Goal: Book appointment/travel/reservation

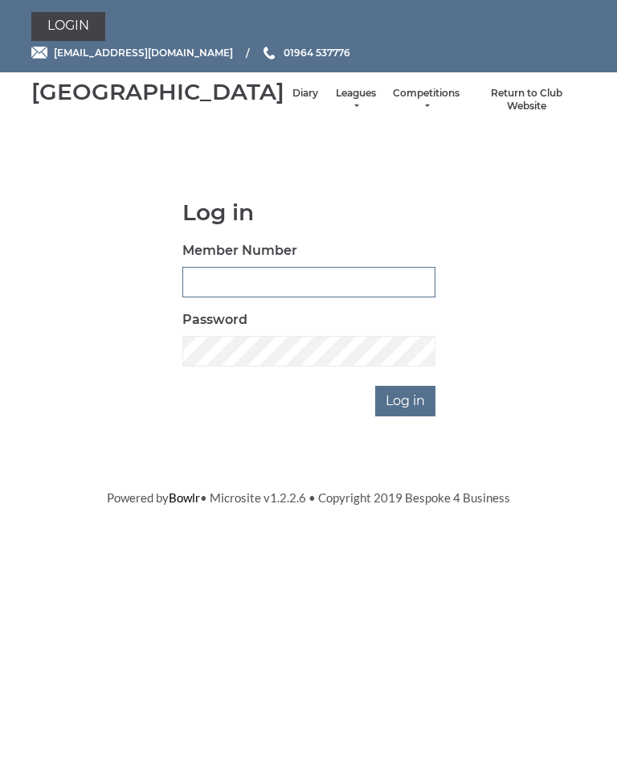
type input "1100"
click at [407, 416] on input "Log in" at bounding box center [405, 401] width 60 height 31
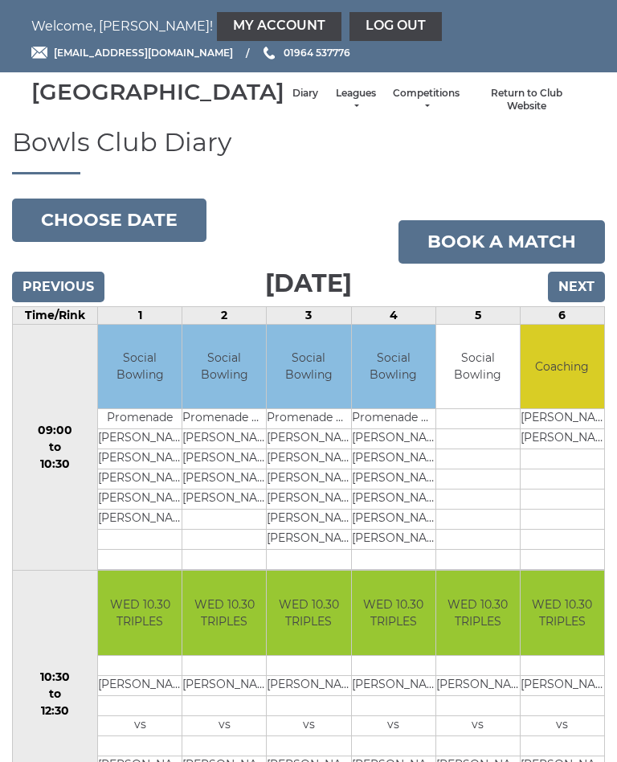
click at [149, 238] on button "Choose date" at bounding box center [109, 220] width 194 height 43
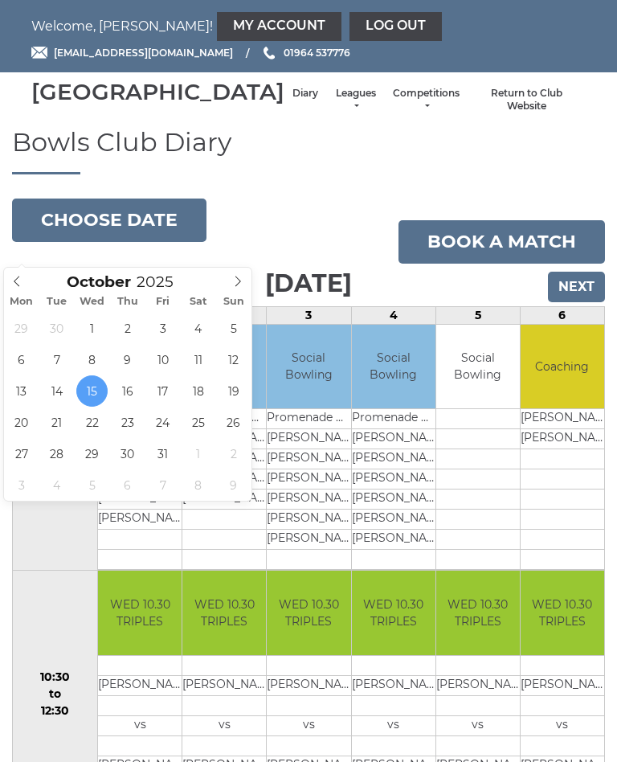
type input "2025-10-21"
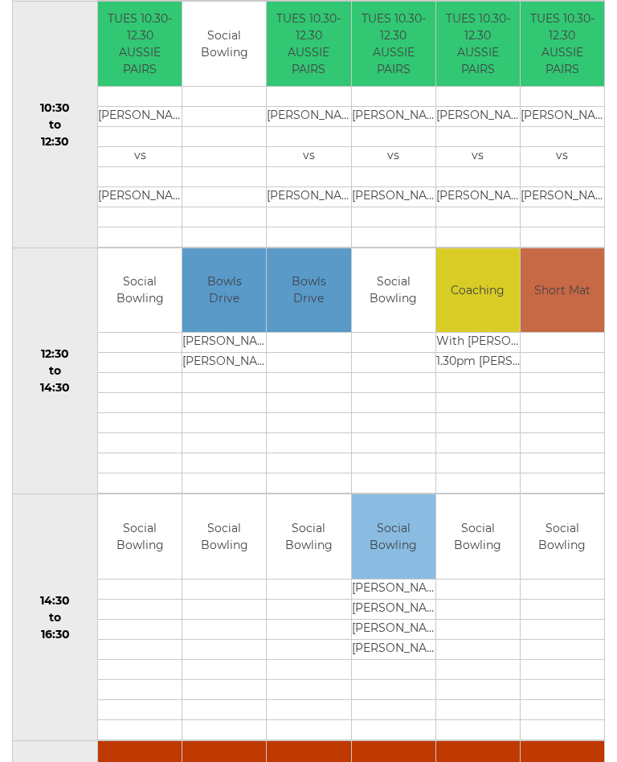
scroll to position [568, 0]
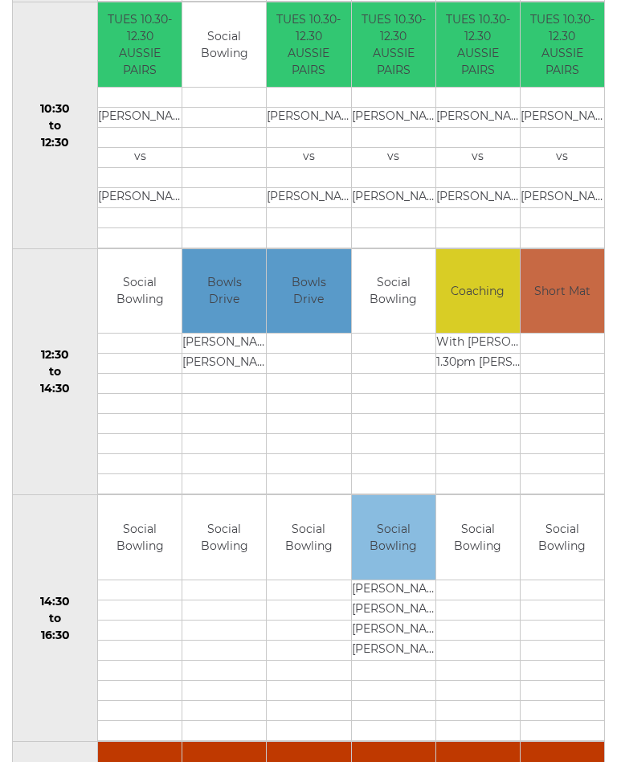
click at [404, 316] on td "Social Bowling" at bounding box center [394, 291] width 84 height 84
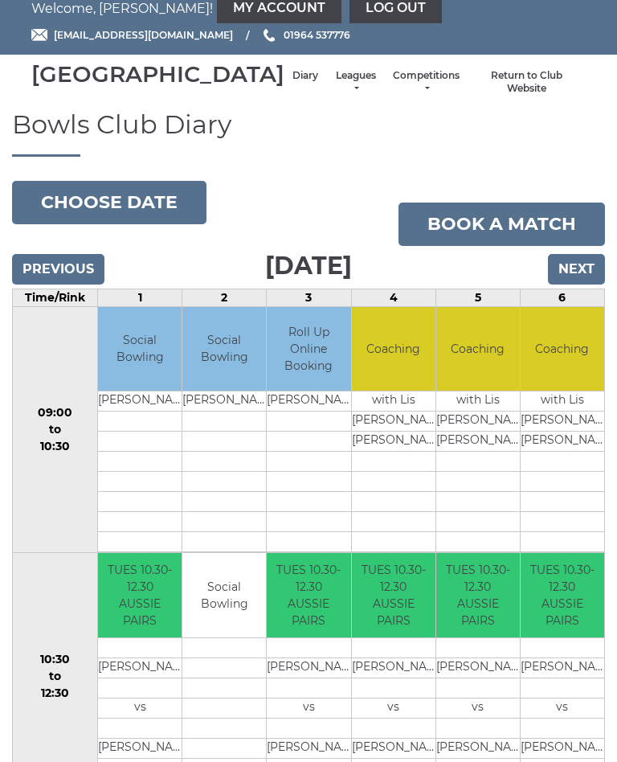
scroll to position [0, 0]
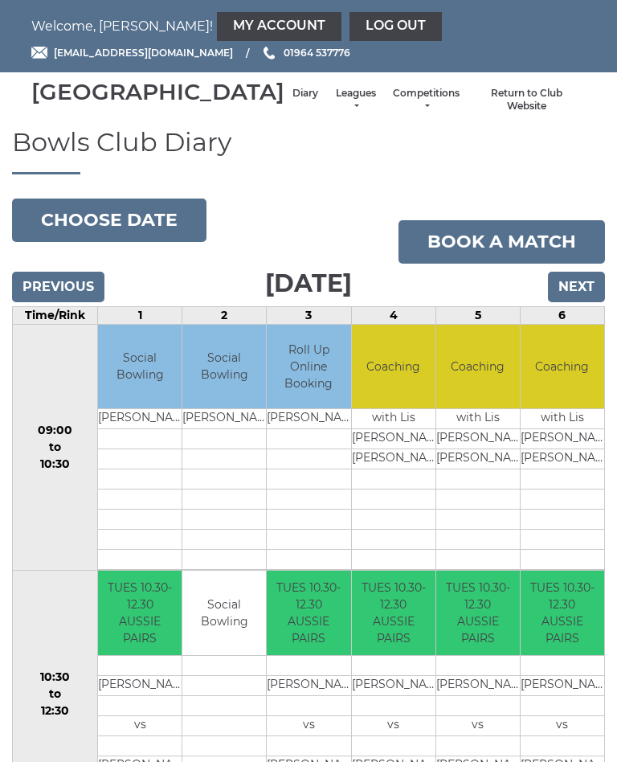
click at [217, 31] on link "My Account" at bounding box center [279, 26] width 125 height 29
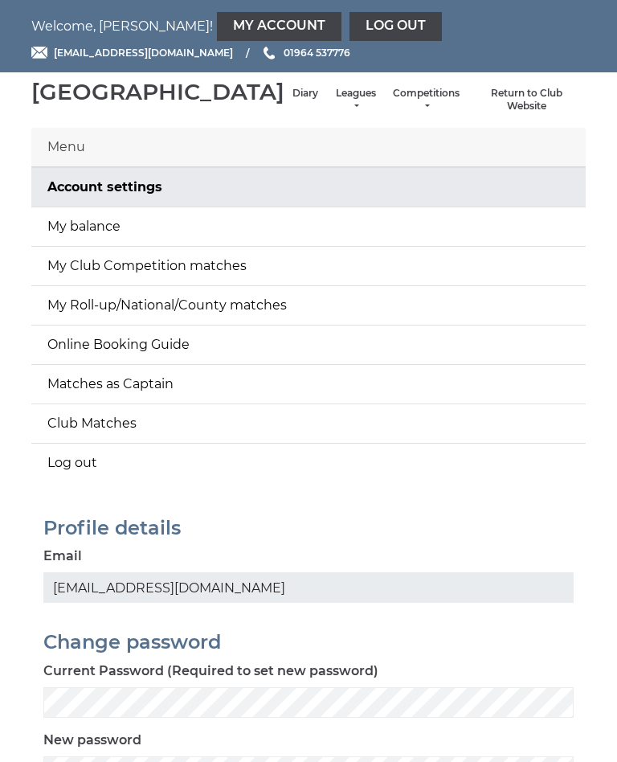
click at [293, 100] on link "Diary" at bounding box center [306, 94] width 26 height 14
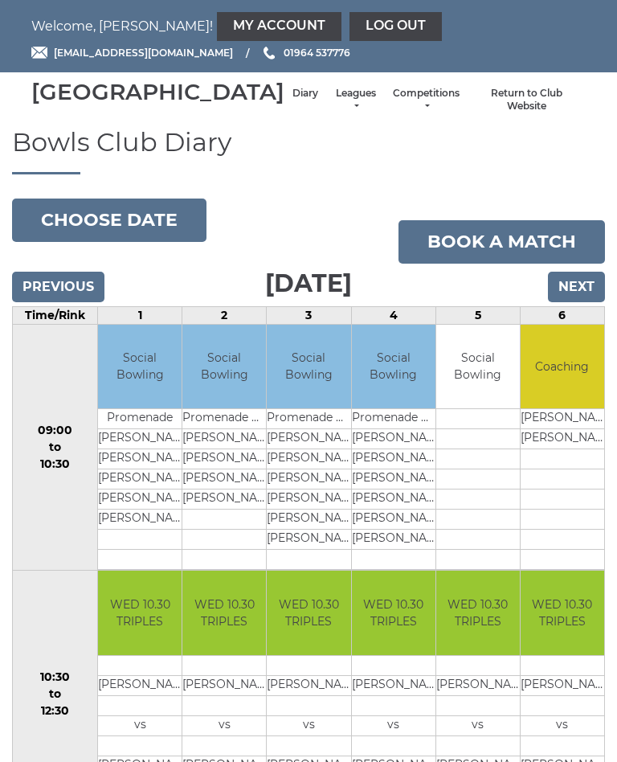
click at [596, 302] on input "Next" at bounding box center [576, 287] width 57 height 31
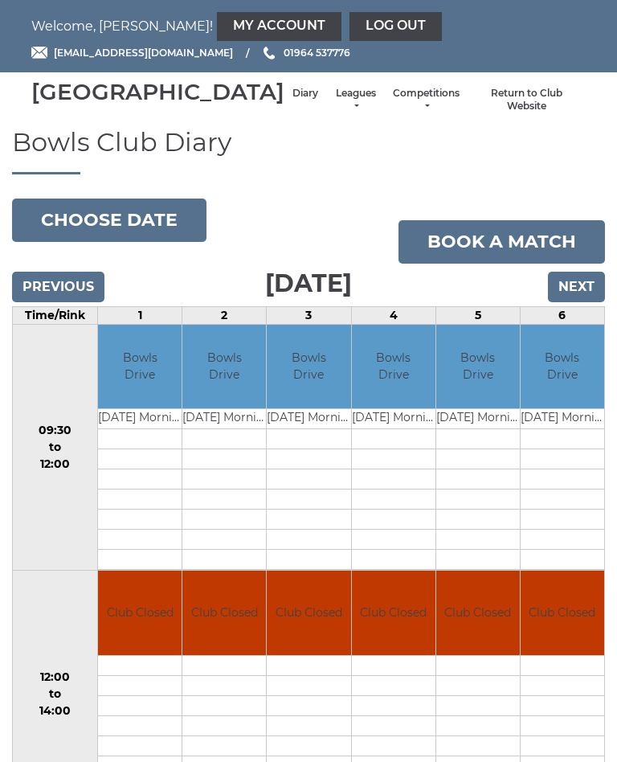
click at [587, 302] on input "Next" at bounding box center [576, 287] width 57 height 31
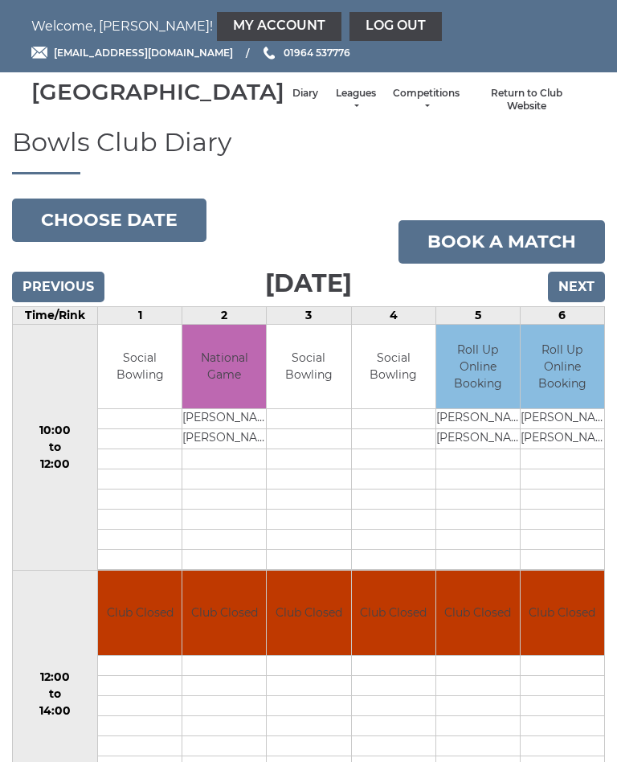
click at [592, 302] on input "Next" at bounding box center [576, 287] width 57 height 31
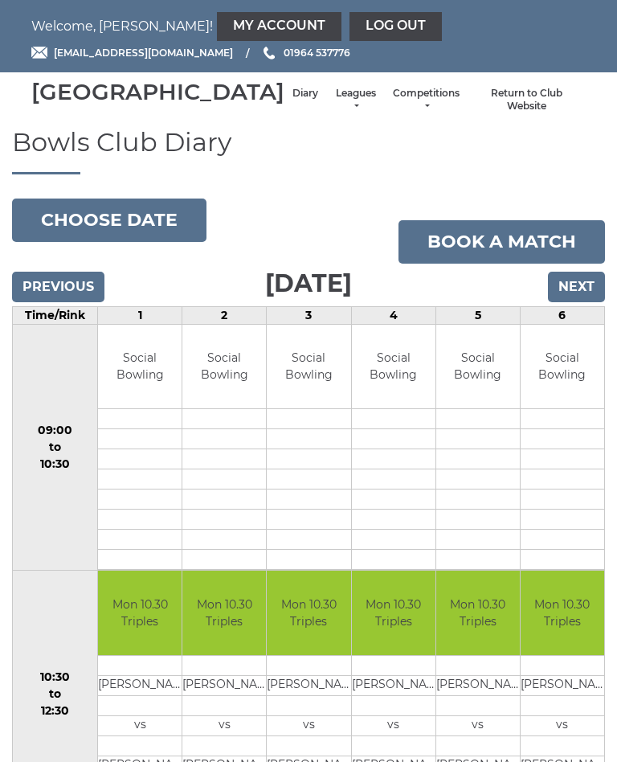
click at [591, 302] on input "Next" at bounding box center [576, 287] width 57 height 31
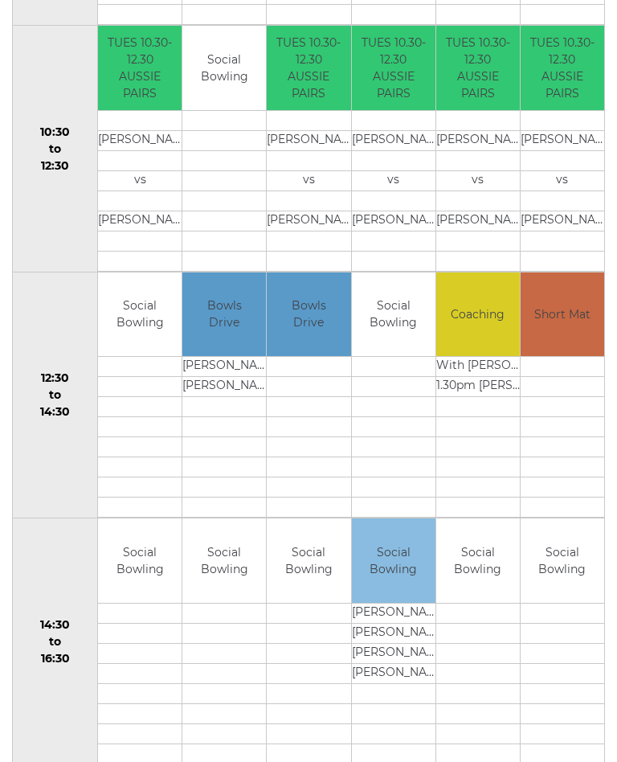
scroll to position [549, 0]
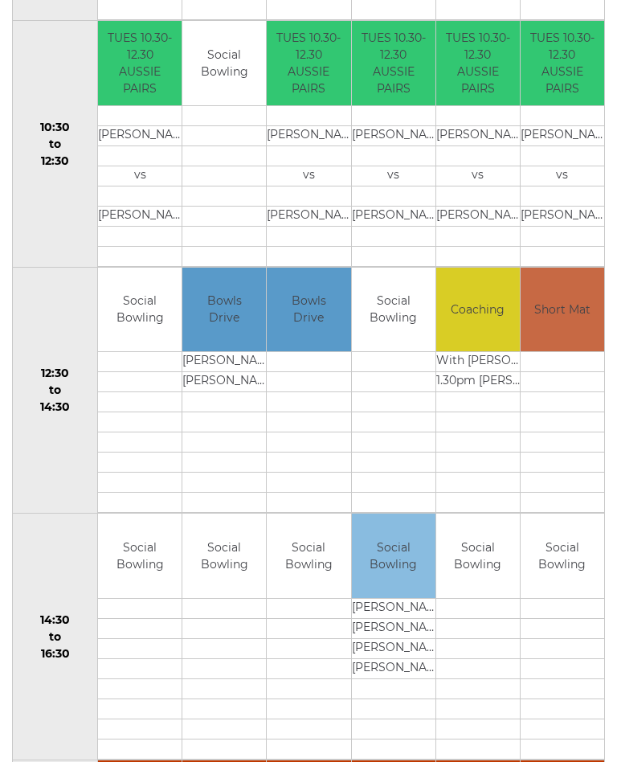
click at [410, 324] on td "Social Bowling" at bounding box center [394, 310] width 84 height 84
click at [403, 514] on td at bounding box center [394, 503] width 84 height 20
click at [404, 339] on td "Social Bowling" at bounding box center [394, 310] width 84 height 84
click at [410, 493] on td at bounding box center [394, 483] width 84 height 20
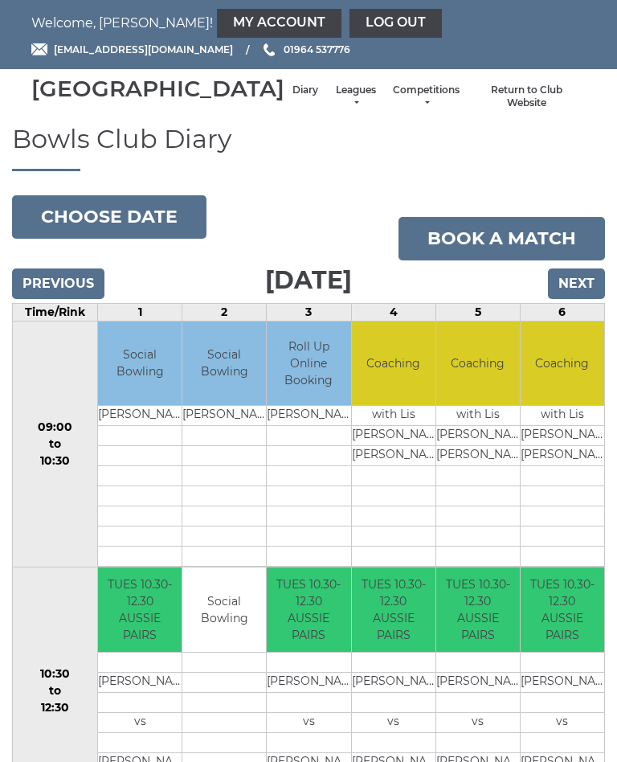
scroll to position [0, 0]
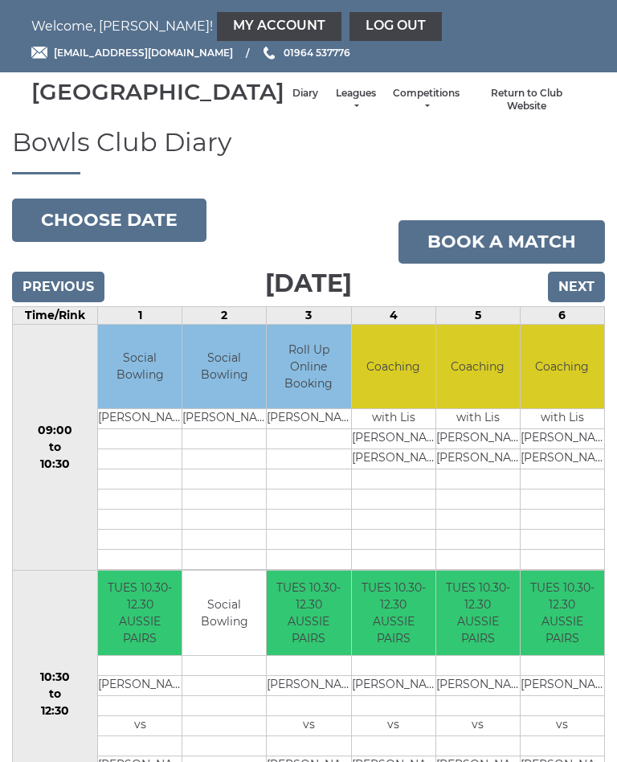
click at [217, 27] on link "My Account" at bounding box center [279, 26] width 125 height 29
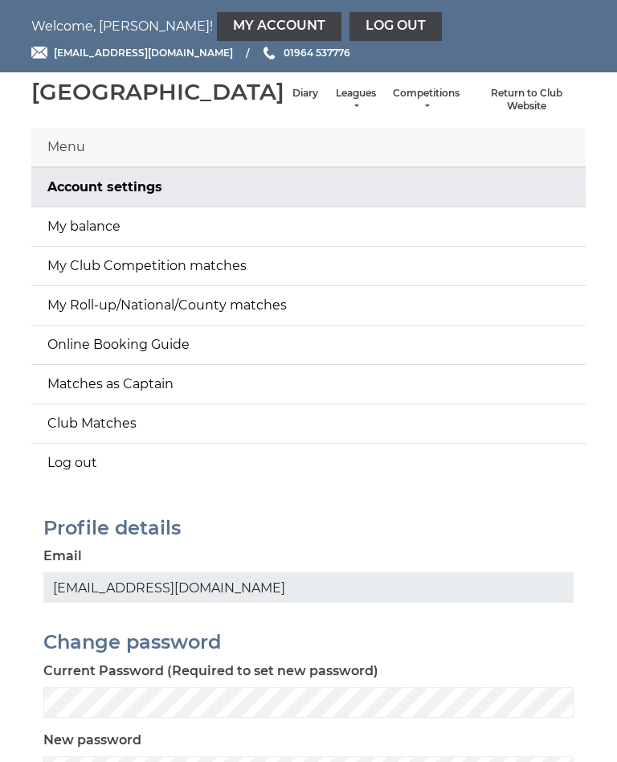
click at [253, 325] on link "My Roll-up/National/County matches" at bounding box center [308, 305] width 555 height 39
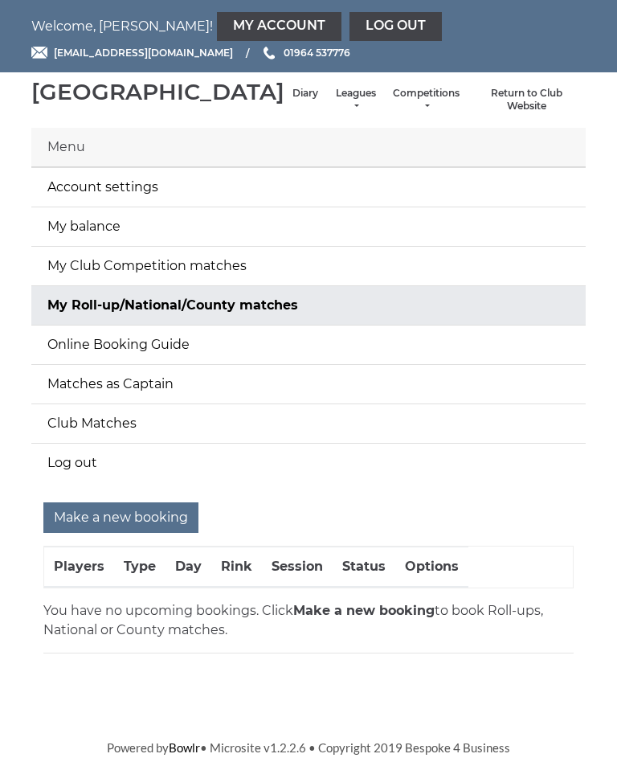
scroll to position [14, 0]
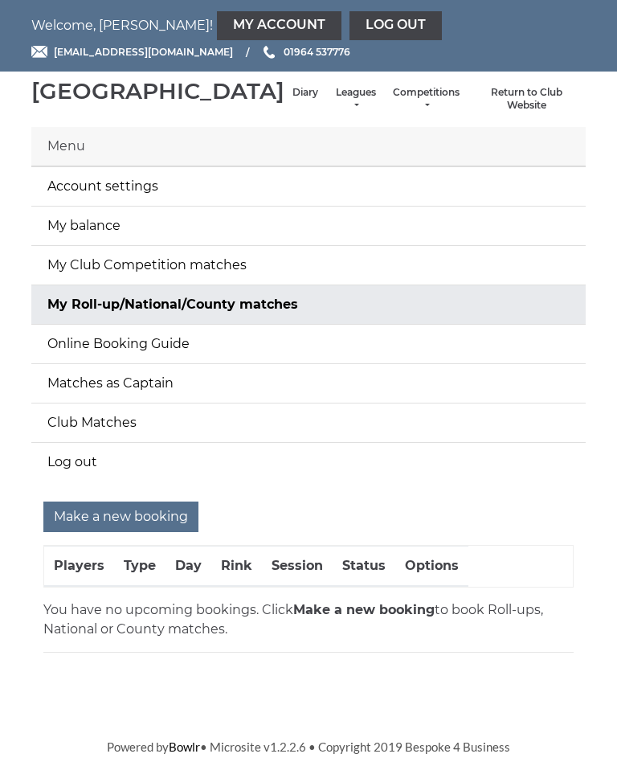
click at [139, 526] on input "Make a new booking" at bounding box center [120, 517] width 155 height 31
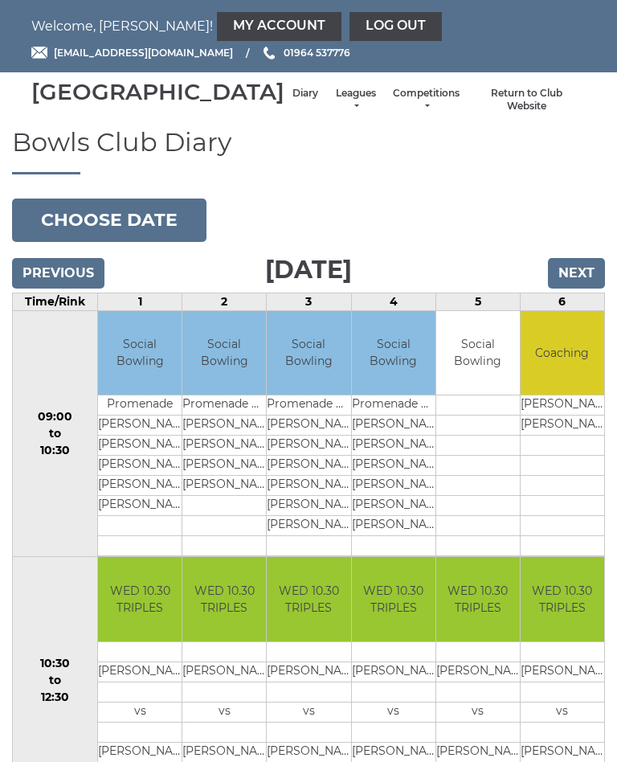
click at [158, 242] on button "Choose date" at bounding box center [109, 220] width 194 height 43
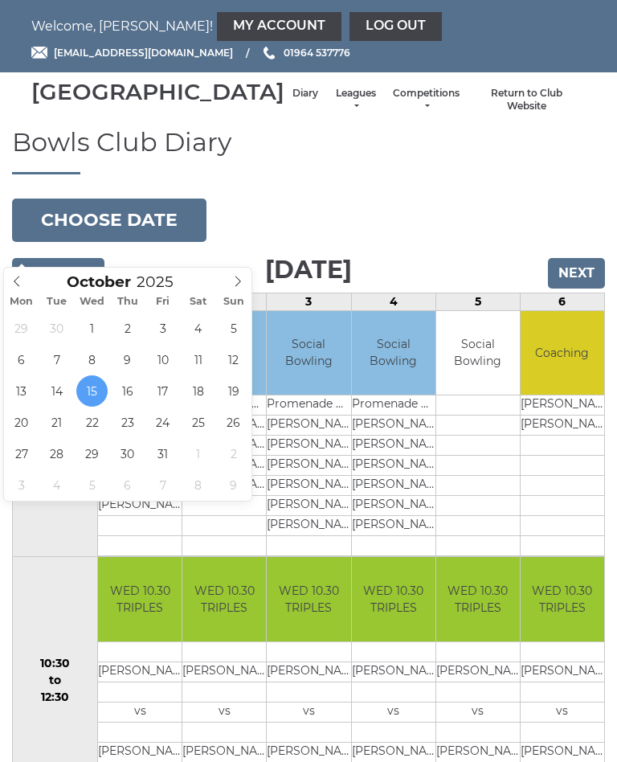
type input "2025-10-21"
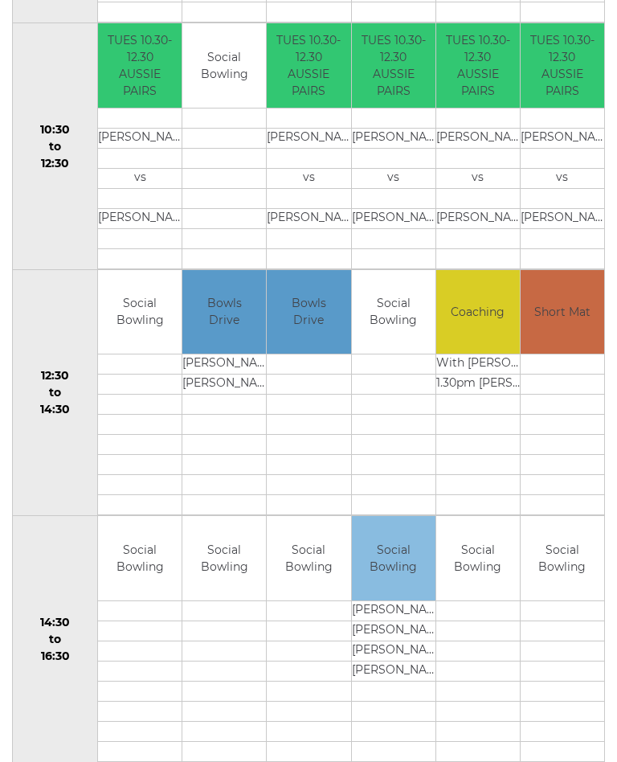
scroll to position [534, 0]
click at [0, 0] on link "Book slot" at bounding box center [0, 0] width 0 height 0
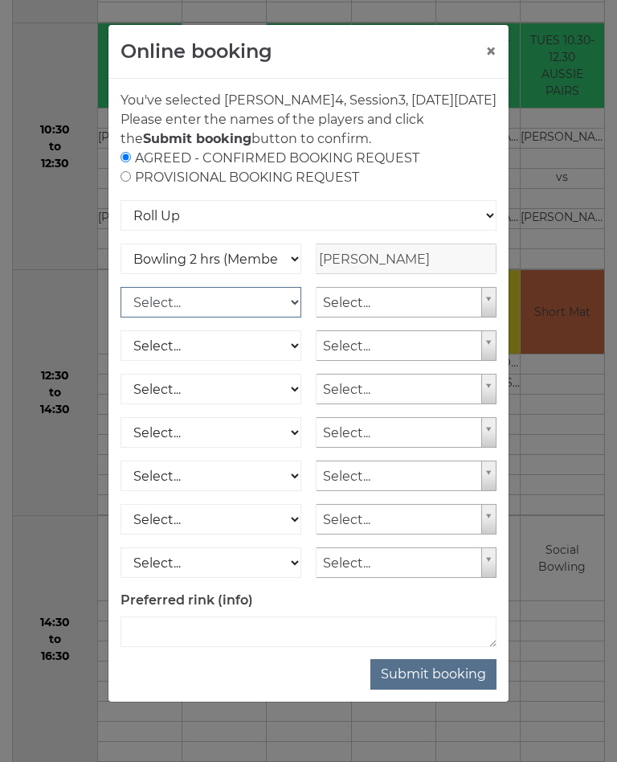
click at [288, 317] on select "Select... Club Competition (Member) Club Competition (Visitor) National (Member…" at bounding box center [211, 302] width 181 height 31
select select "1_50"
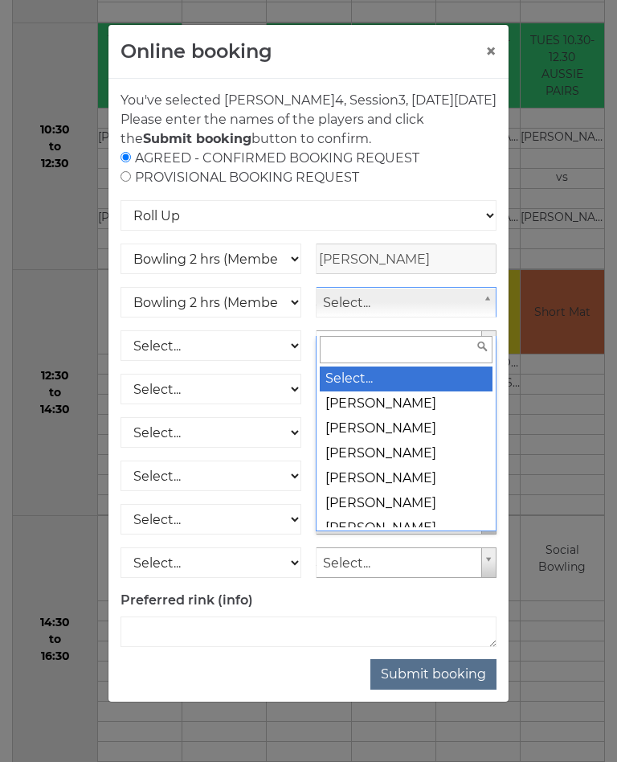
scroll to position [533, 0]
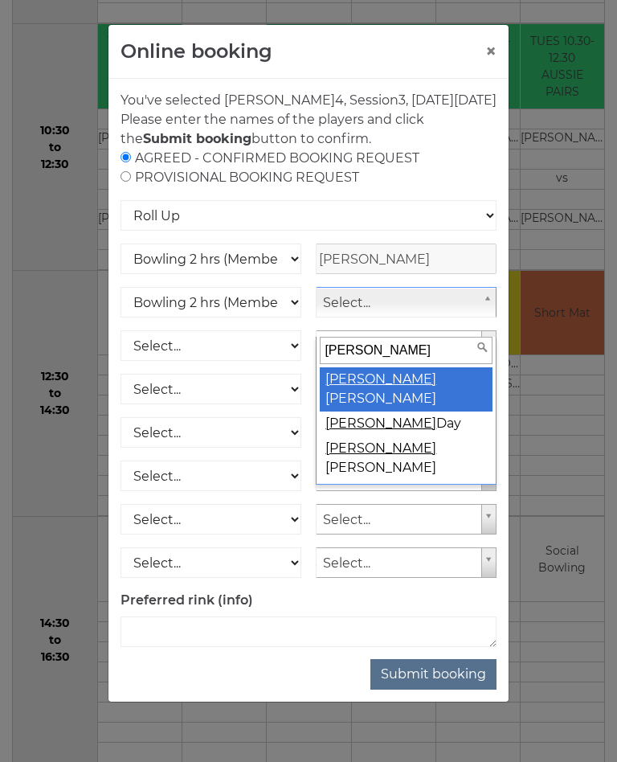
type input "philip"
select select "915"
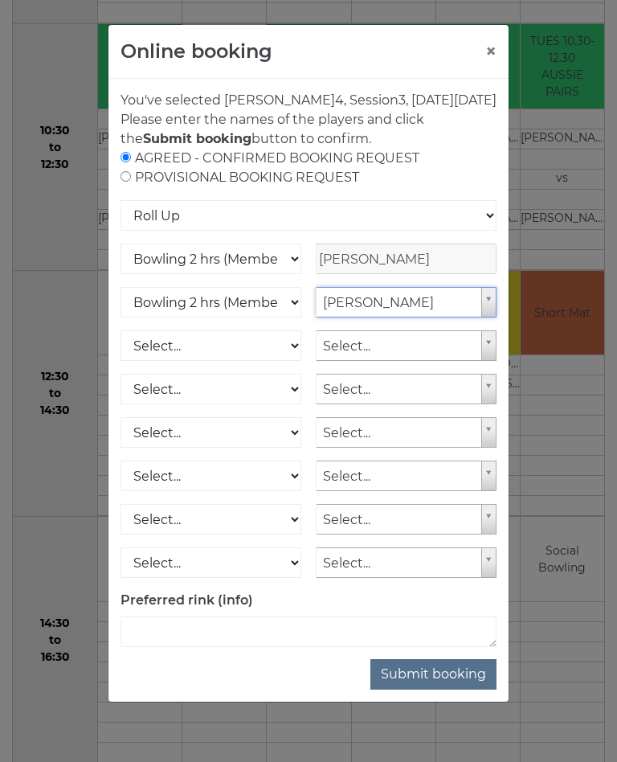
scroll to position [534, 0]
click at [465, 690] on button "Submit booking" at bounding box center [433, 674] width 126 height 31
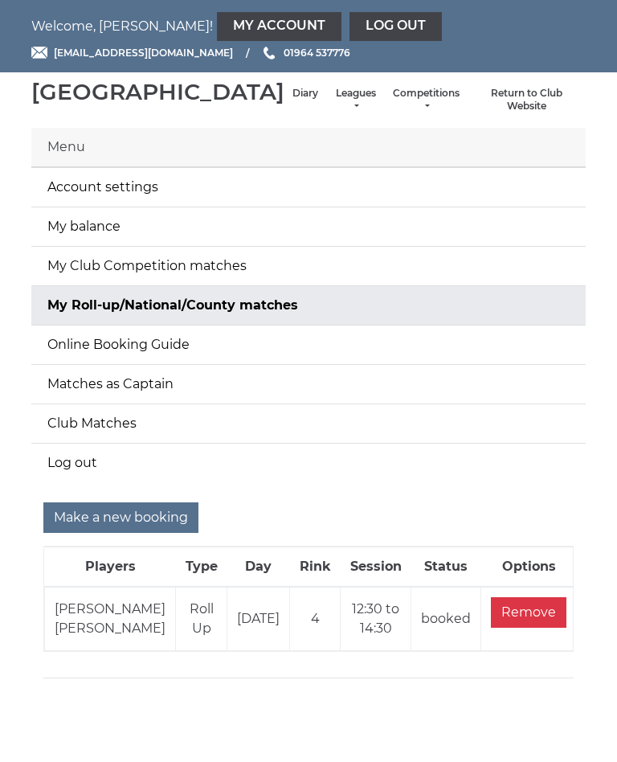
click at [334, 106] on link "Leagues" at bounding box center [355, 100] width 43 height 27
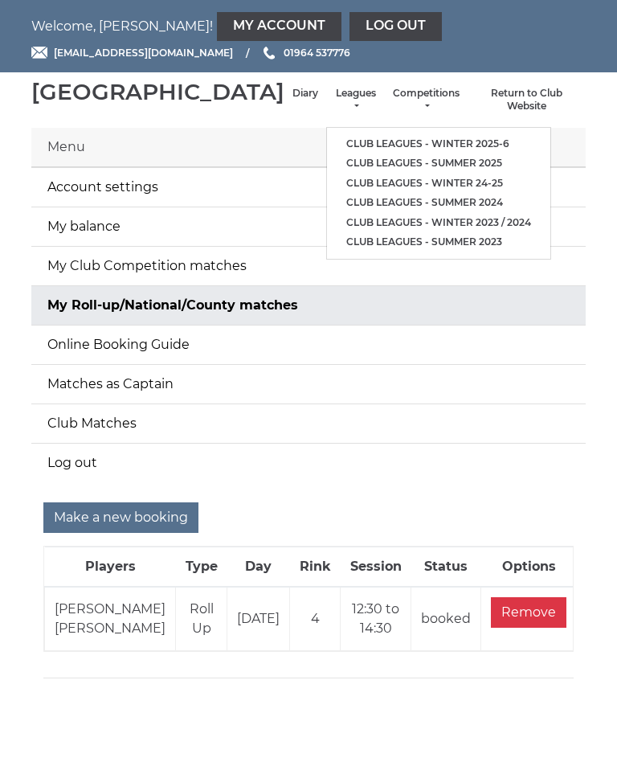
click at [405, 148] on link "Club leagues - Winter 2025-6" at bounding box center [438, 144] width 223 height 20
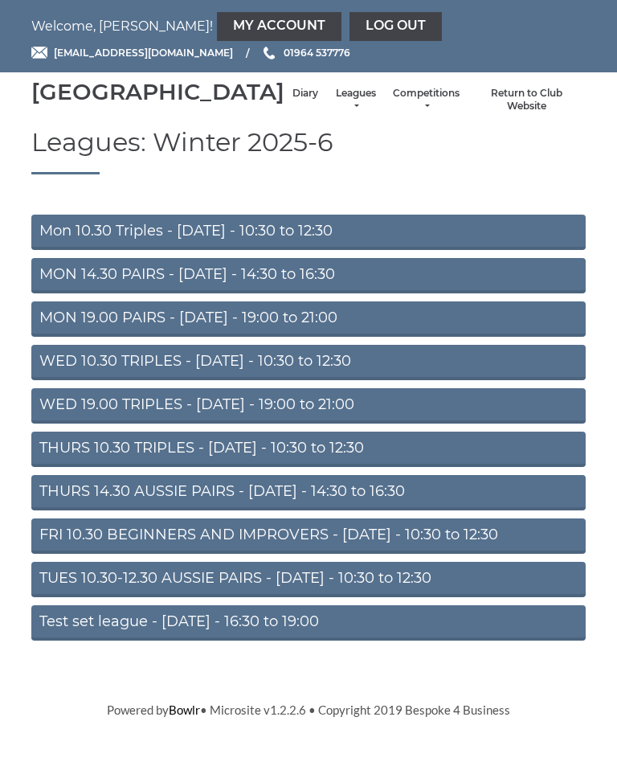
click at [259, 554] on link "FRI 10.30 BEGINNERS AND IMPROVERS - Friday - 10:30 to 12:30" at bounding box center [308, 535] width 555 height 35
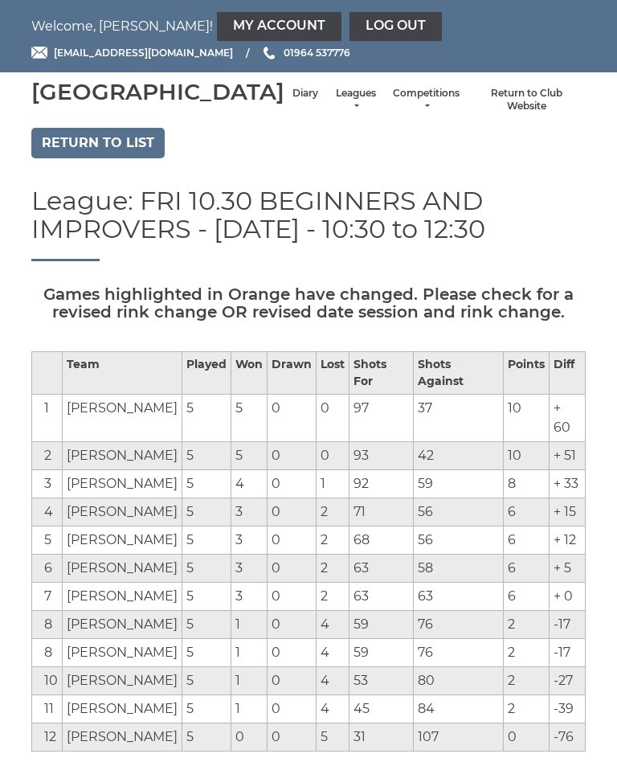
click at [350, 33] on link "Log out" at bounding box center [396, 26] width 92 height 29
